Goal: Task Accomplishment & Management: Manage account settings

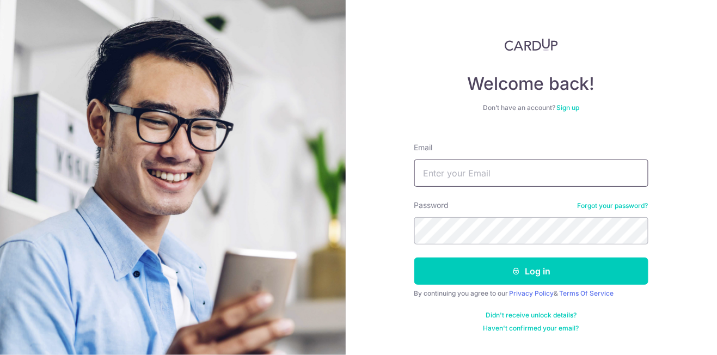
type input "[PERSON_NAME][EMAIL_ADDRESS][DOMAIN_NAME]"
click at [414, 257] on button "Log in" at bounding box center [531, 270] width 234 height 27
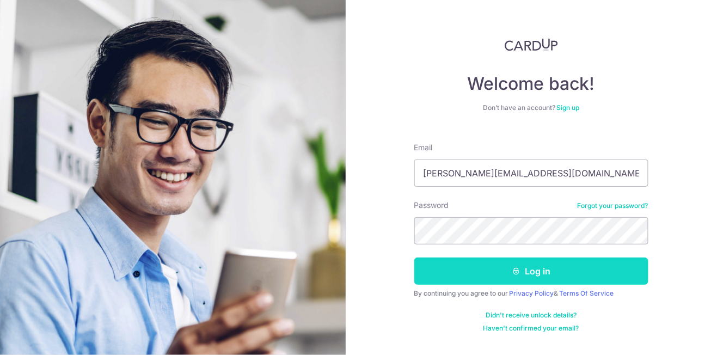
click at [479, 263] on button "Log in" at bounding box center [531, 270] width 234 height 27
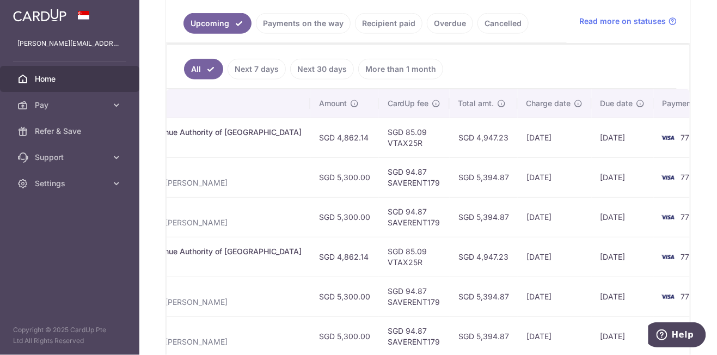
scroll to position [246, 0]
click at [310, 26] on link "Payments on the way" at bounding box center [303, 24] width 95 height 21
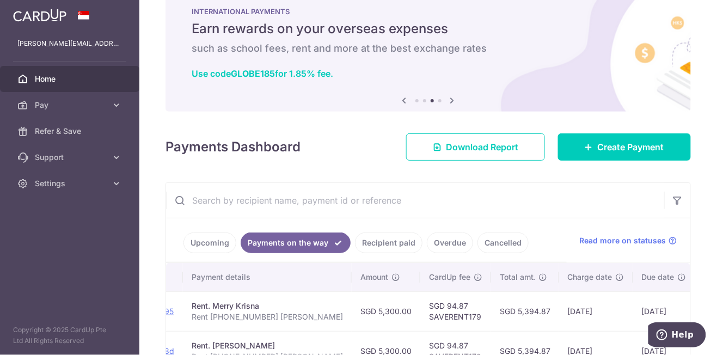
scroll to position [0, 0]
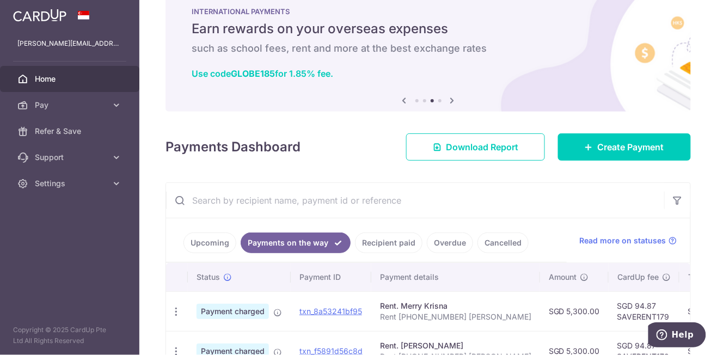
click at [211, 246] on link "Upcoming" at bounding box center [209, 242] width 53 height 21
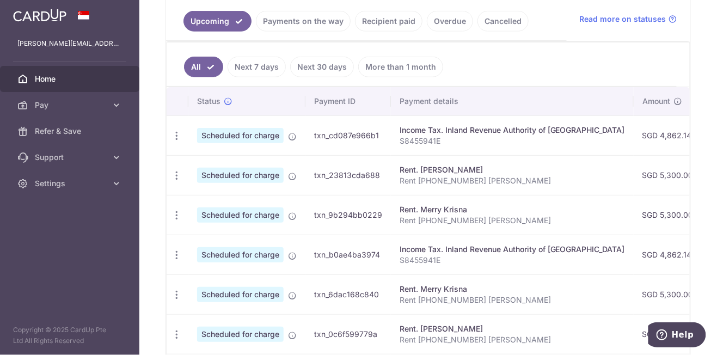
scroll to position [0, 1]
click at [175, 217] on icon "button" at bounding box center [175, 215] width 11 height 11
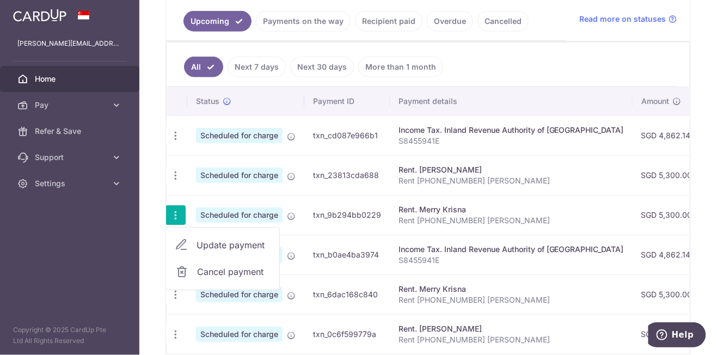
click at [244, 274] on span "Cancel payment" at bounding box center [233, 271] width 73 height 13
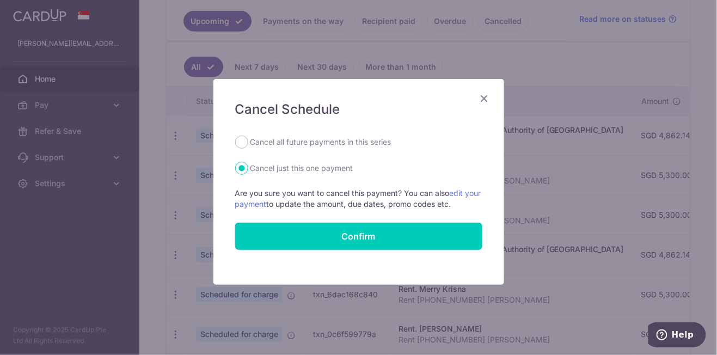
click at [325, 145] on label "Cancel all future payments in this series" at bounding box center [320, 142] width 141 height 13
click at [248, 145] on input "Cancel all future payments in this series" at bounding box center [241, 142] width 13 height 13
radio input "true"
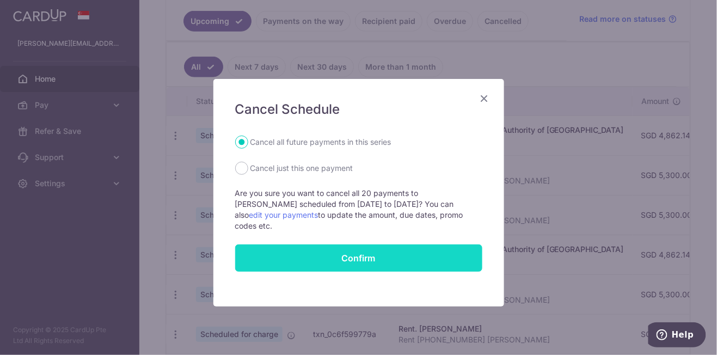
click at [354, 248] on button "Confirm" at bounding box center [358, 257] width 247 height 27
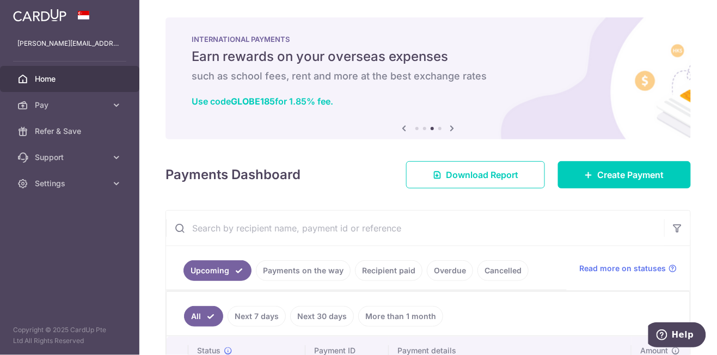
click at [393, 269] on link "Recipient paid" at bounding box center [388, 270] width 67 height 21
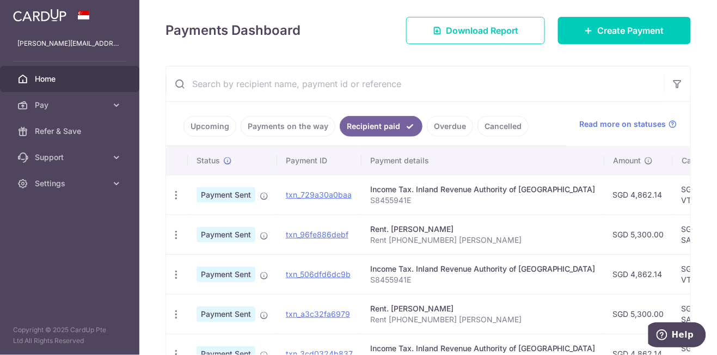
click at [288, 126] on link "Payments on the way" at bounding box center [288, 126] width 95 height 21
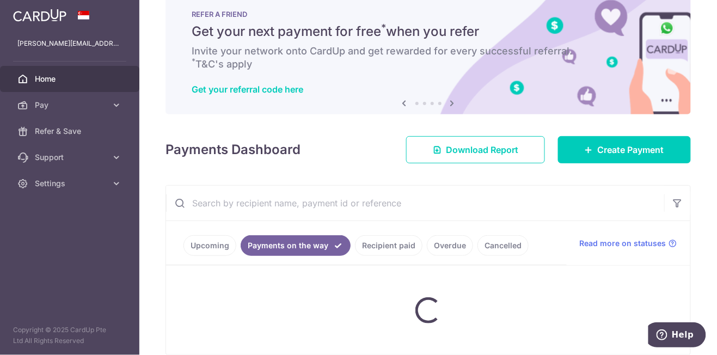
scroll to position [28, 0]
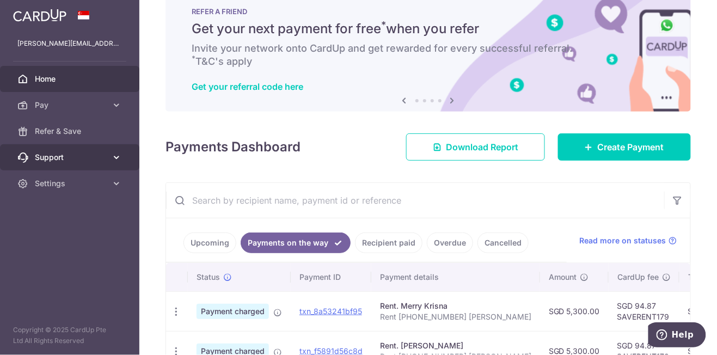
click at [95, 161] on span "Support" at bounding box center [71, 157] width 72 height 11
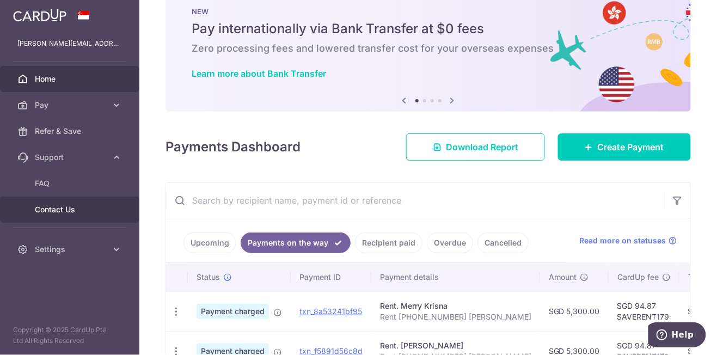
click at [73, 212] on span "Contact Us" at bounding box center [71, 209] width 72 height 11
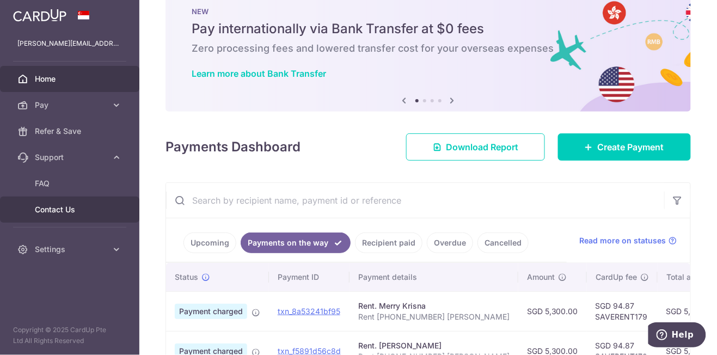
scroll to position [0, 0]
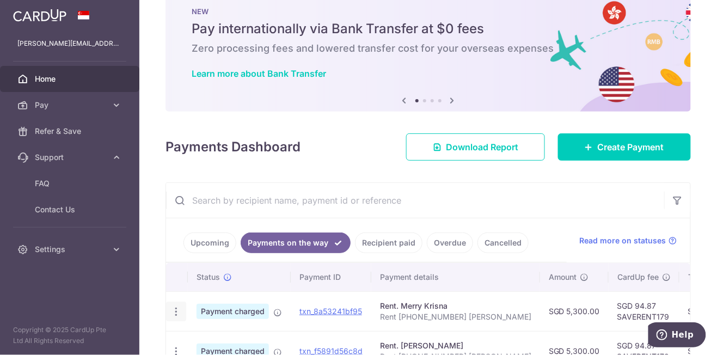
click at [180, 312] on icon "button" at bounding box center [175, 311] width 11 height 11
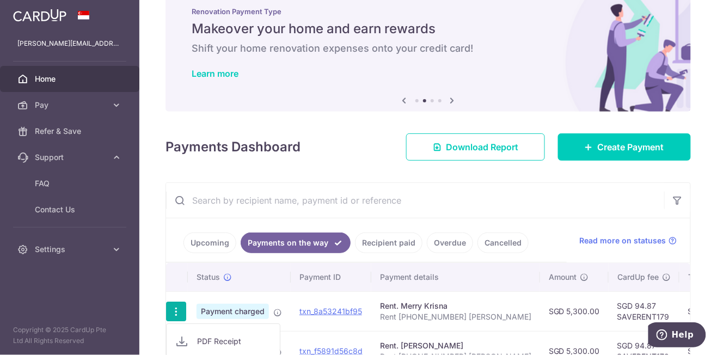
click at [546, 248] on div at bounding box center [358, 177] width 717 height 355
click at [348, 312] on link "txn_8a53241bf95" at bounding box center [330, 310] width 63 height 9
click at [215, 241] on link "Upcoming" at bounding box center [209, 242] width 53 height 21
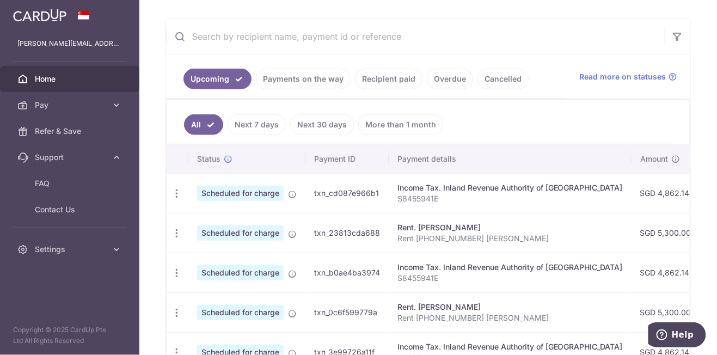
scroll to position [187, 0]
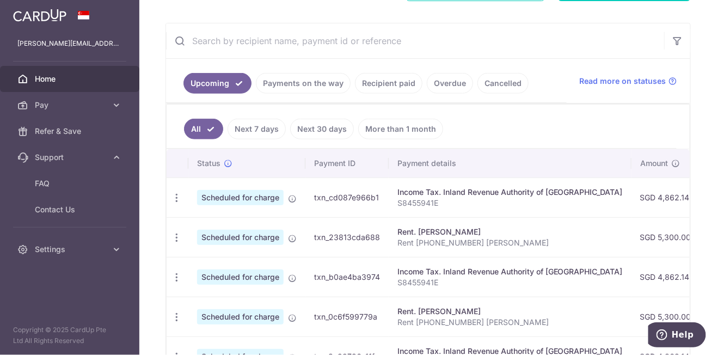
click at [294, 83] on link "Payments on the way" at bounding box center [303, 83] width 95 height 21
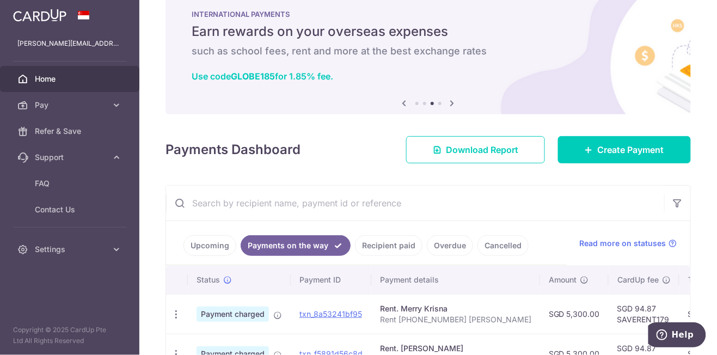
scroll to position [28, 0]
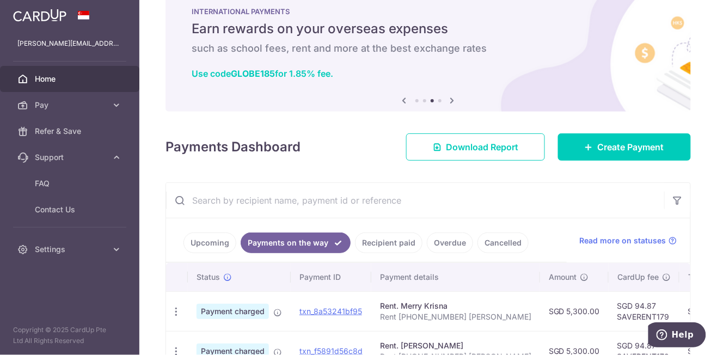
click at [397, 243] on link "Recipient paid" at bounding box center [388, 242] width 67 height 21
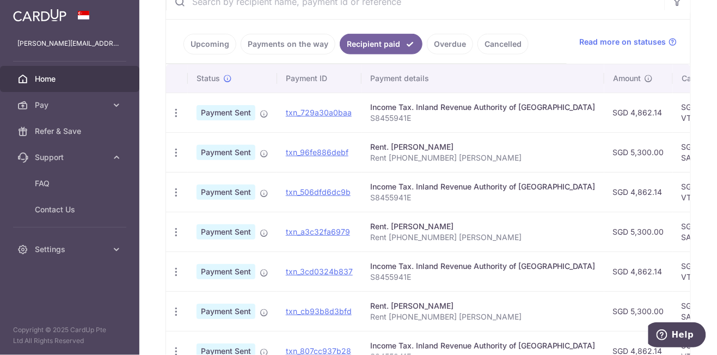
scroll to position [208, 0]
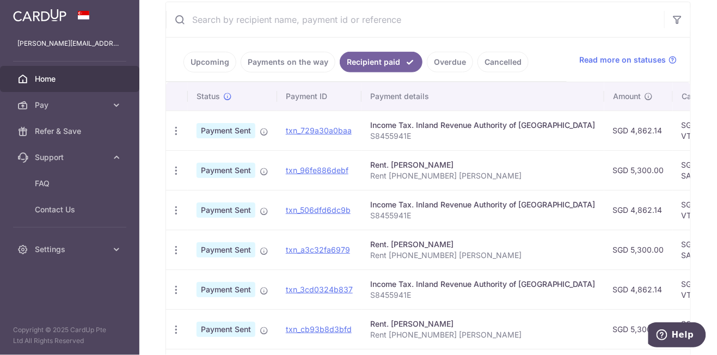
click at [298, 71] on link "Payments on the way" at bounding box center [288, 62] width 95 height 21
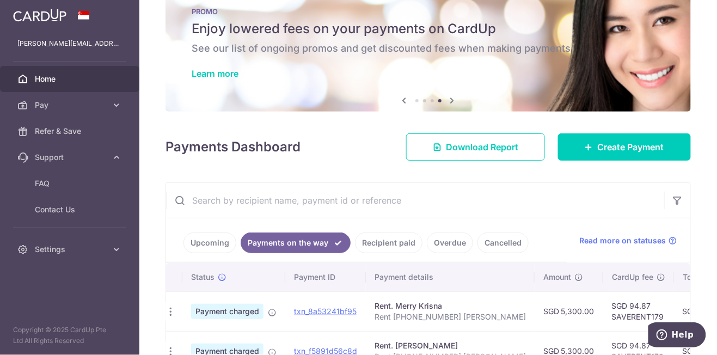
scroll to position [0, 0]
click at [173, 311] on icon "button" at bounding box center [175, 311] width 11 height 11
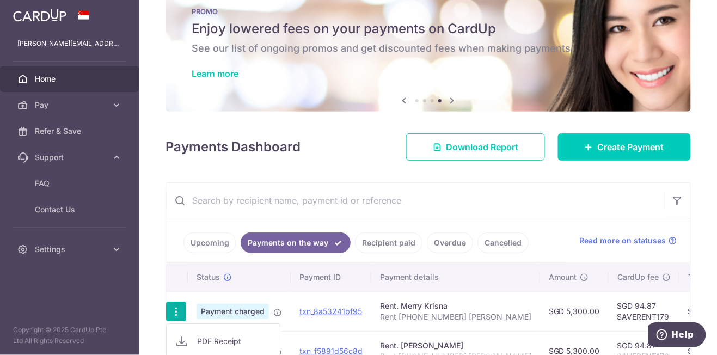
scroll to position [30, 0]
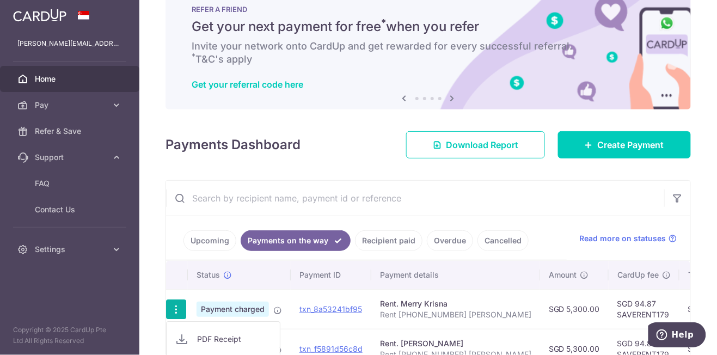
click at [155, 174] on div at bounding box center [358, 177] width 717 height 355
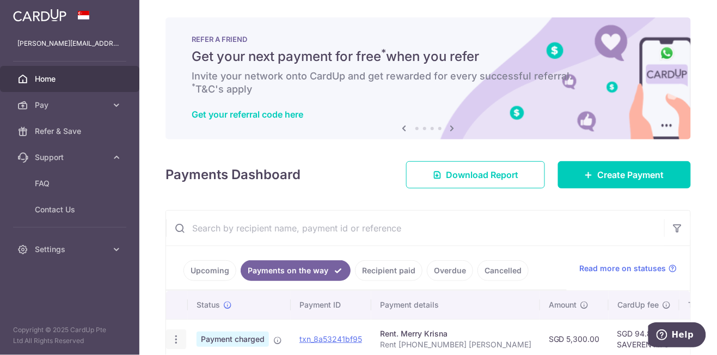
scroll to position [28, 0]
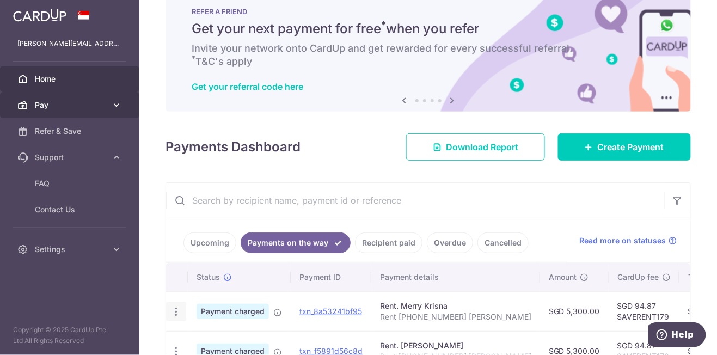
click at [112, 107] on icon at bounding box center [116, 105] width 11 height 11
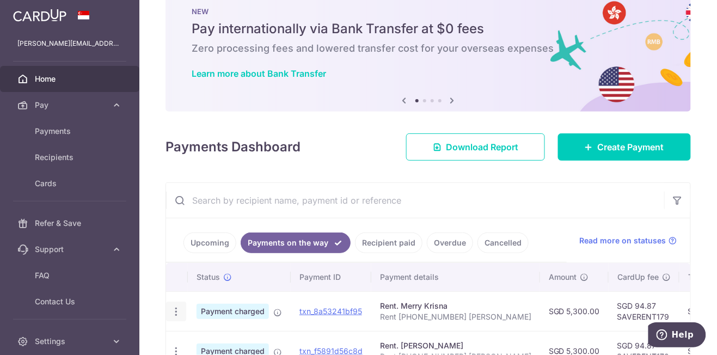
click at [648, 0] on html "[PERSON_NAME][EMAIL_ADDRESS][DOMAIN_NAME] Home Pay Payments Recipients Cards Re…" at bounding box center [358, 177] width 717 height 355
